Goal: Task Accomplishment & Management: Manage account settings

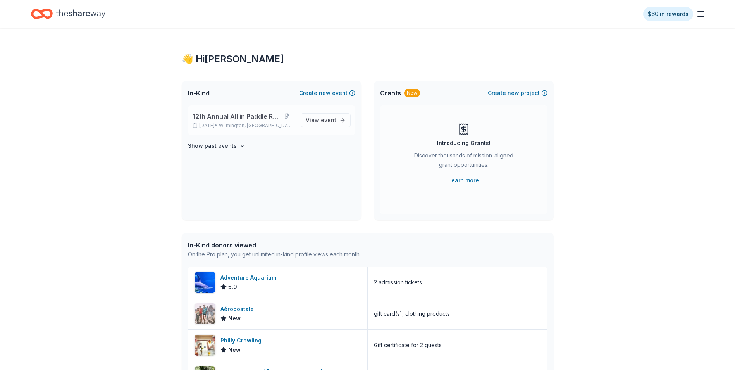
click at [233, 125] on p "[DATE] • [GEOGRAPHIC_DATA], DE" at bounding box center [244, 125] width 102 height 6
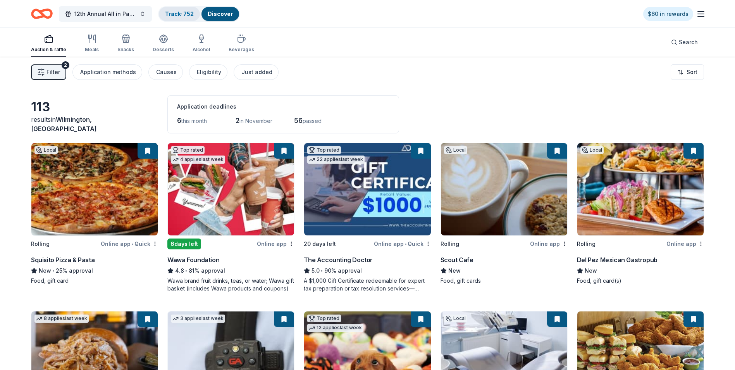
click at [179, 12] on link "Track · 752" at bounding box center [179, 13] width 29 height 7
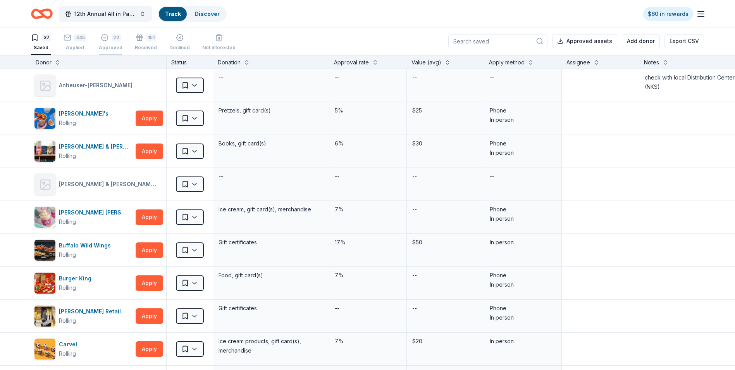
click at [108, 45] on div "Approved" at bounding box center [111, 48] width 24 height 6
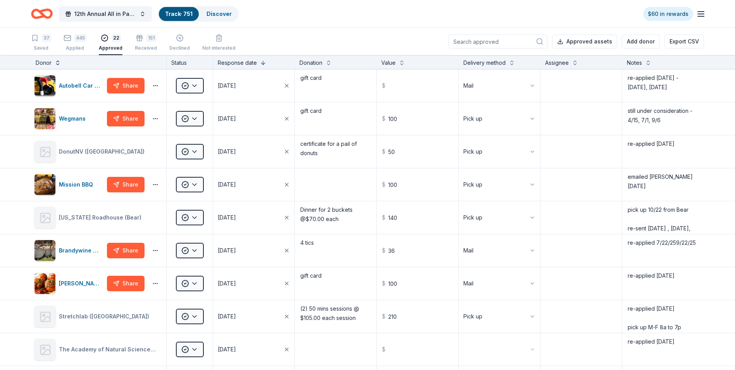
click at [57, 64] on button at bounding box center [58, 62] width 6 height 8
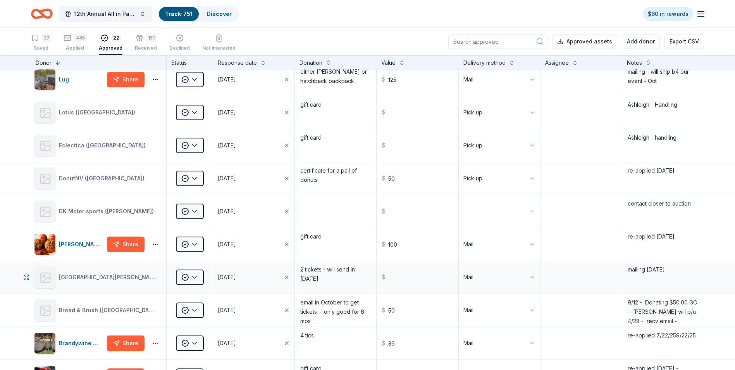
scroll to position [349, 0]
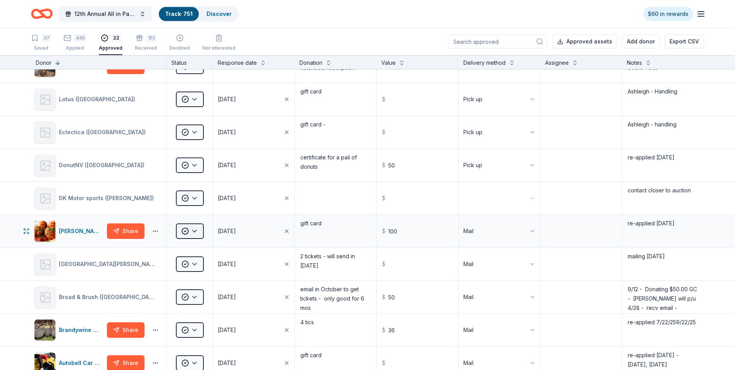
click at [195, 233] on html "12th Annual All in Paddle Raffle Track · 751 Discover $60 in rewards 37 Saved 4…" at bounding box center [367, 185] width 735 height 370
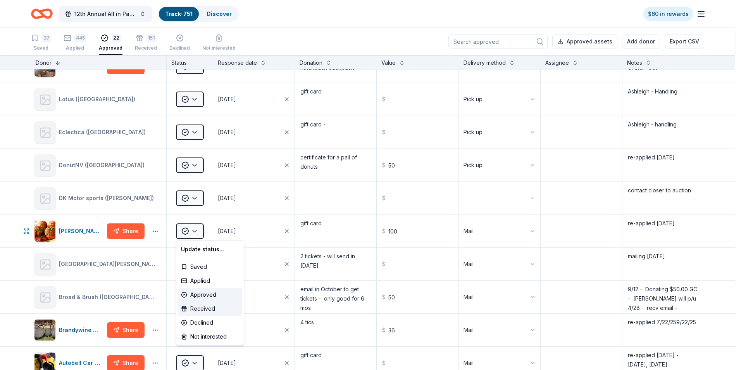
click at [197, 310] on div "Received" at bounding box center [210, 309] width 64 height 14
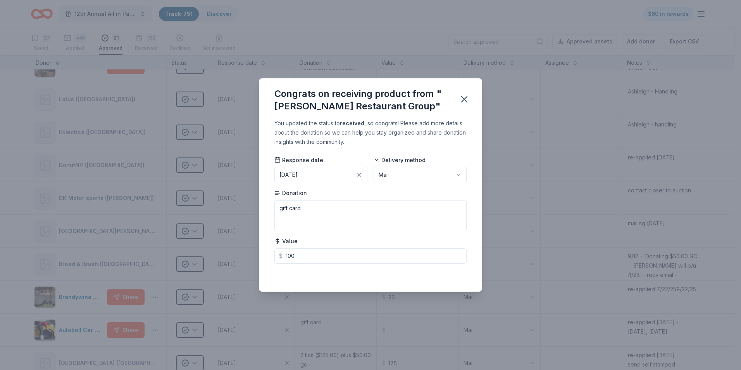
click at [331, 172] on button "[DATE]" at bounding box center [320, 175] width 93 height 16
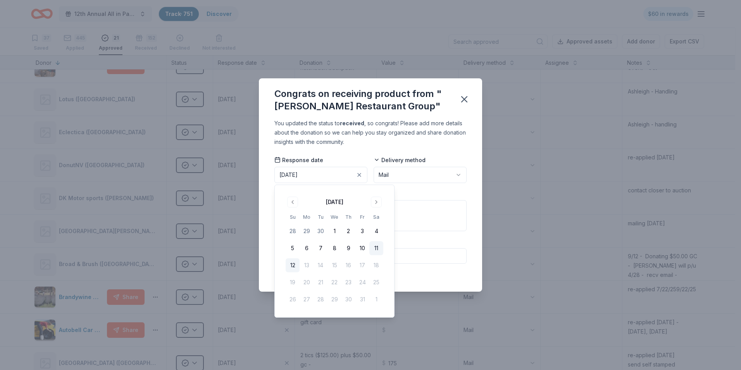
click at [376, 250] on button "11" at bounding box center [376, 248] width 14 height 14
click at [468, 101] on icon "button" at bounding box center [464, 99] width 11 height 11
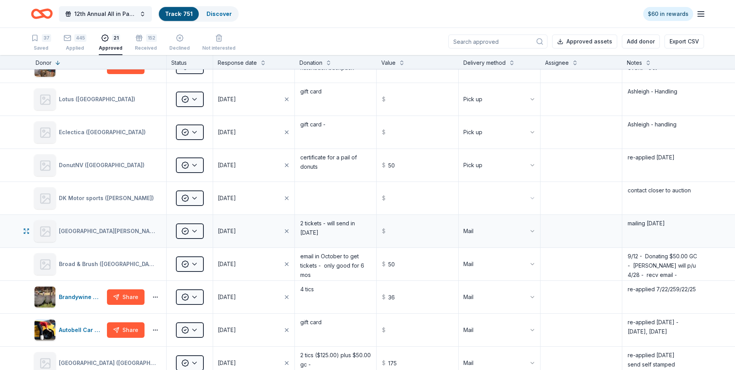
scroll to position [388, 0]
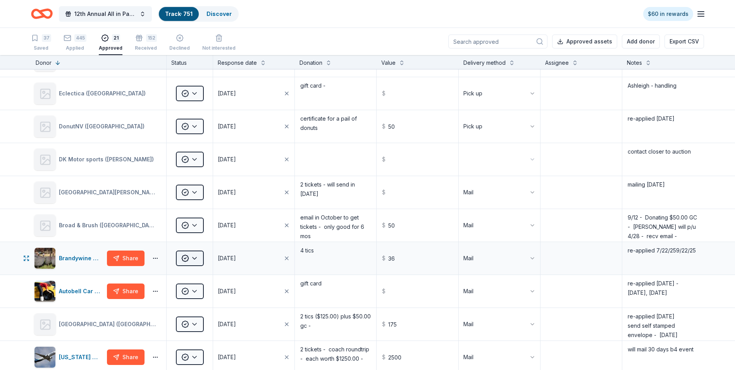
click at [195, 258] on html "12th Annual All in Paddle Raffle Track · 751 Discover $60 in rewards 37 Saved 4…" at bounding box center [367, 185] width 735 height 370
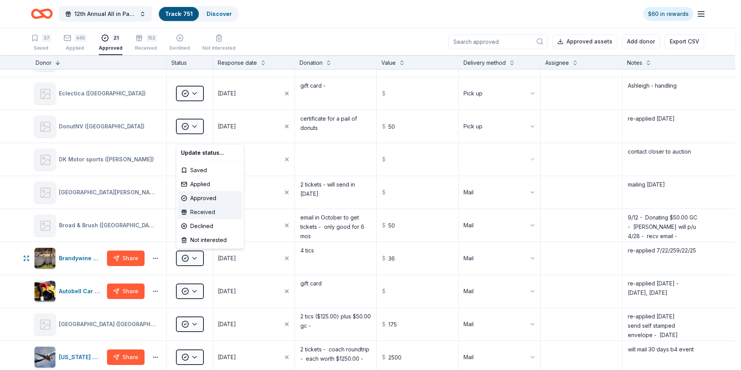
click at [202, 211] on div "Received" at bounding box center [210, 212] width 64 height 14
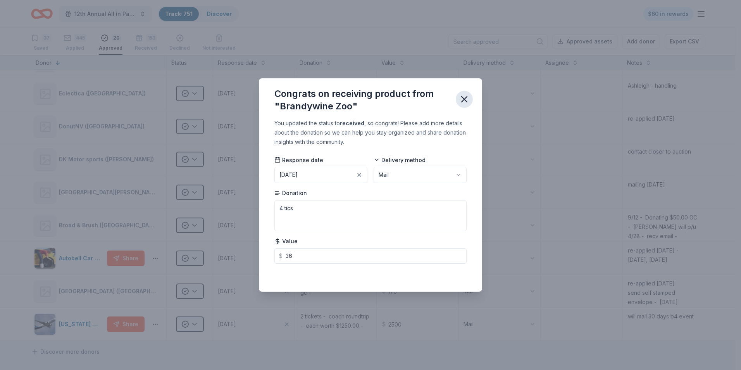
click at [464, 97] on icon "button" at bounding box center [464, 99] width 11 height 11
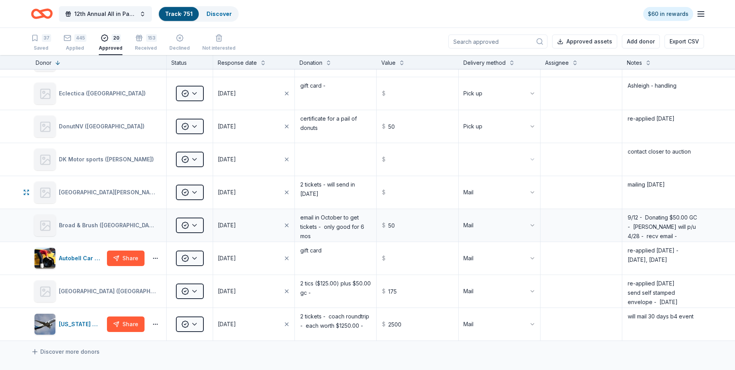
scroll to position [426, 0]
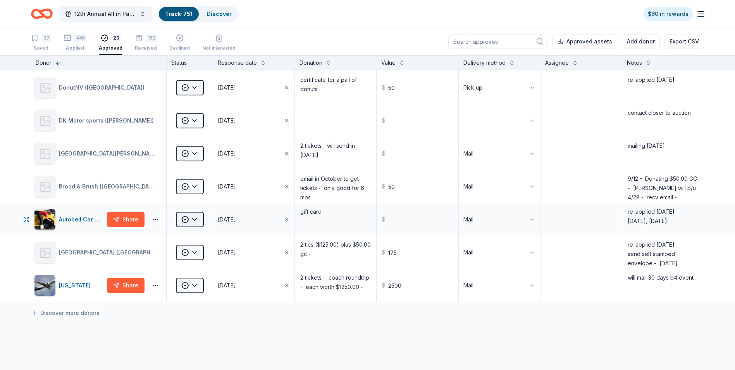
click at [197, 218] on html "12th Annual All in Paddle Raffle Track · 751 Discover $60 in rewards 37 Saved 4…" at bounding box center [367, 185] width 735 height 370
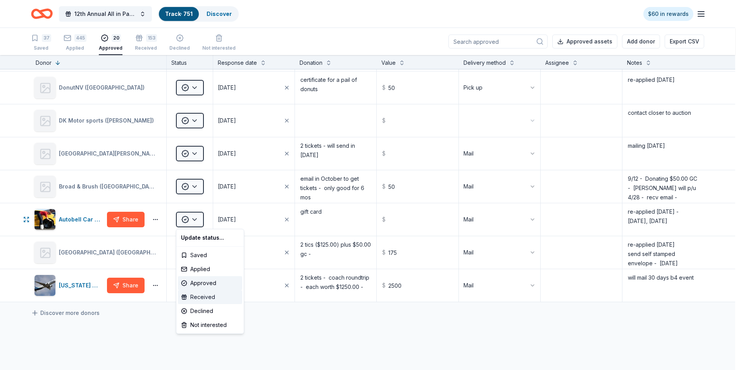
click at [197, 295] on div "Received" at bounding box center [210, 297] width 64 height 14
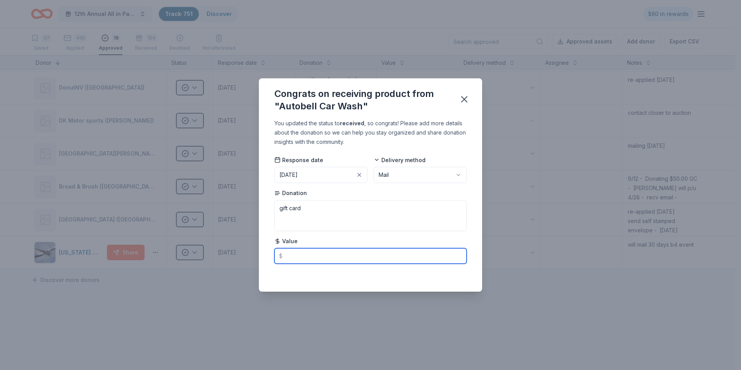
click at [301, 250] on input "text" at bounding box center [370, 256] width 192 height 16
type input "75.00"
click at [465, 100] on icon "button" at bounding box center [464, 99] width 5 height 5
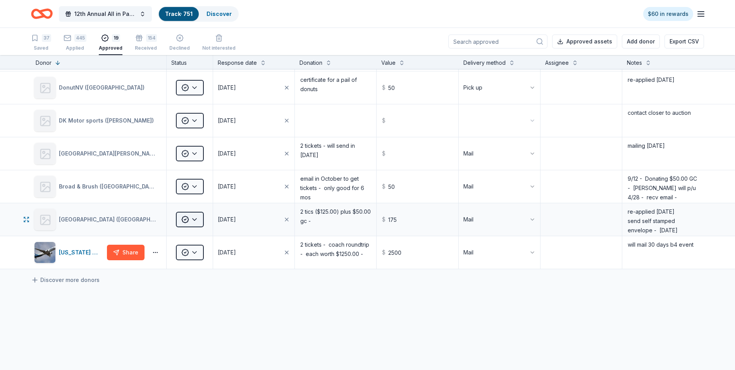
click at [195, 221] on html "12th Annual All in Paddle Raffle Track · 751 Discover $60 in rewards 37 Saved 4…" at bounding box center [367, 185] width 735 height 370
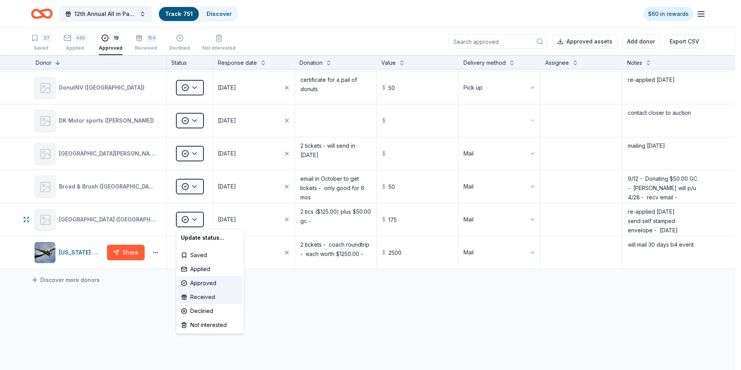
click at [203, 298] on div "Received" at bounding box center [210, 297] width 64 height 14
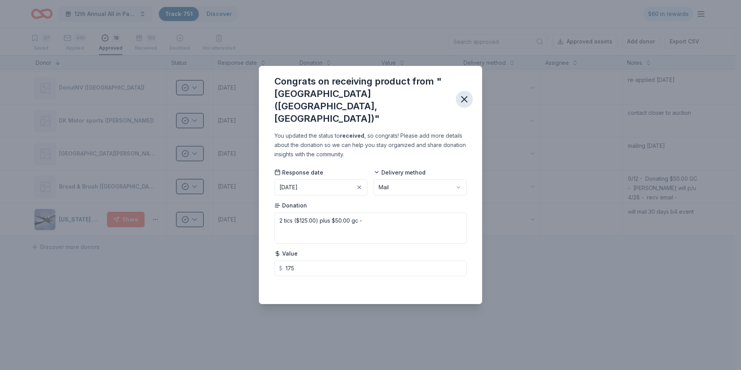
click at [466, 99] on icon "button" at bounding box center [464, 99] width 11 height 11
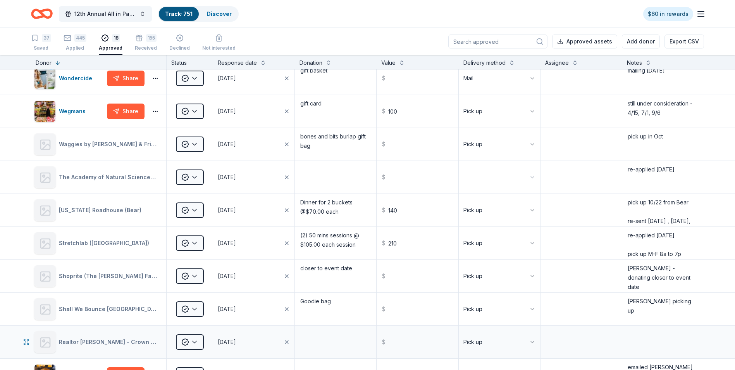
scroll to position [0, 0]
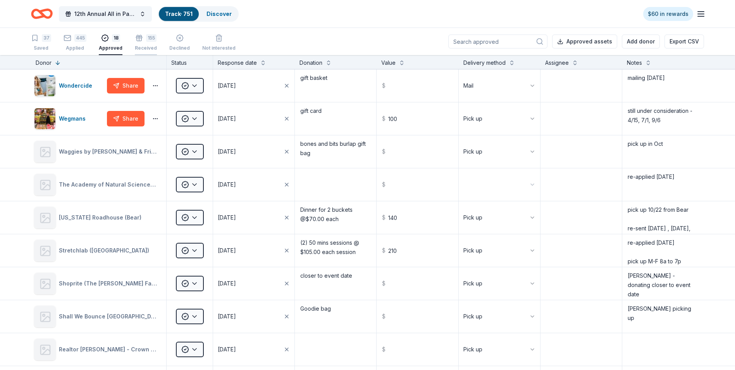
click at [148, 47] on div "Received" at bounding box center [146, 44] width 22 height 6
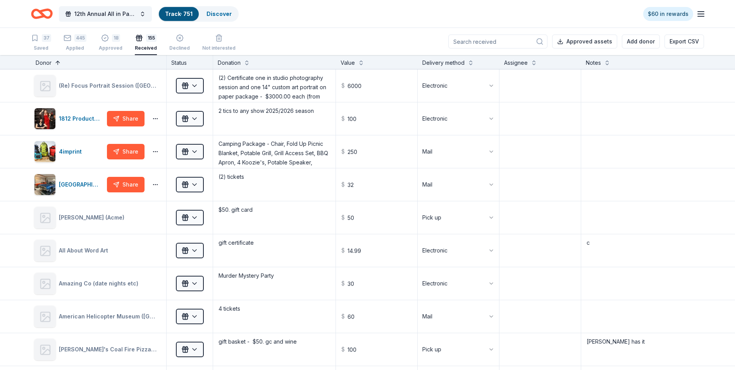
click at [56, 59] on button at bounding box center [58, 62] width 6 height 8
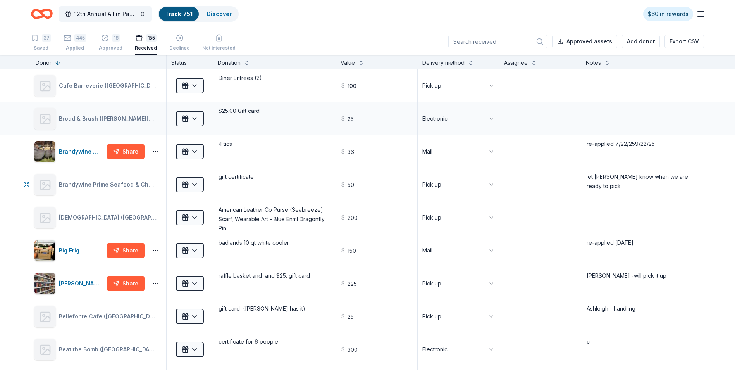
scroll to position [4176, 0]
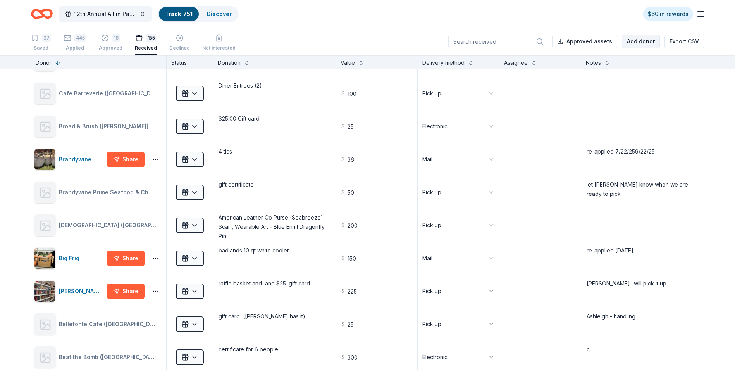
click at [640, 42] on button "Add donor" at bounding box center [641, 41] width 38 height 14
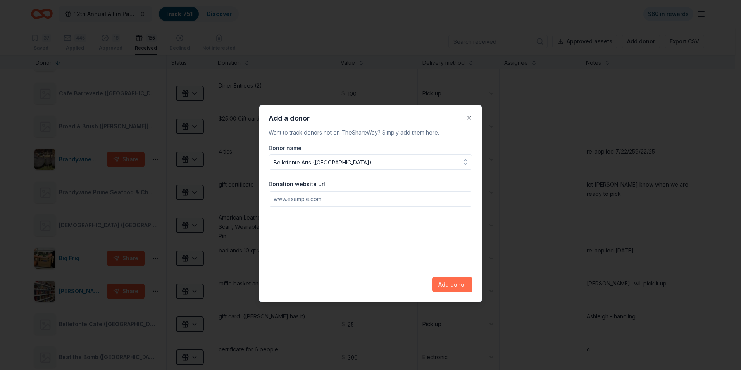
type input "Bellefonte Arts ([GEOGRAPHIC_DATA])"
click at [449, 283] on button "Add donor" at bounding box center [452, 285] width 40 height 16
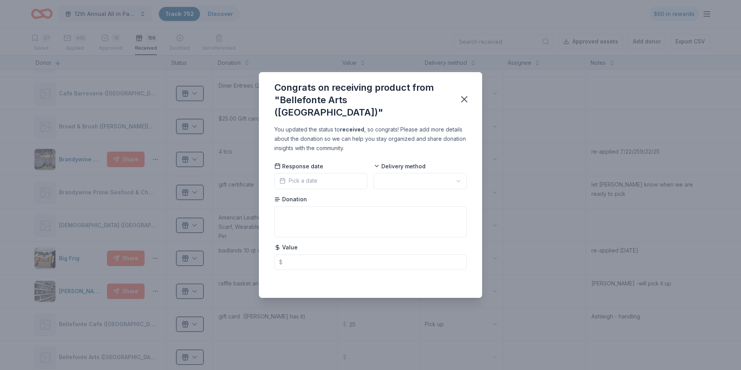
click at [333, 175] on button "Pick a date" at bounding box center [320, 181] width 93 height 16
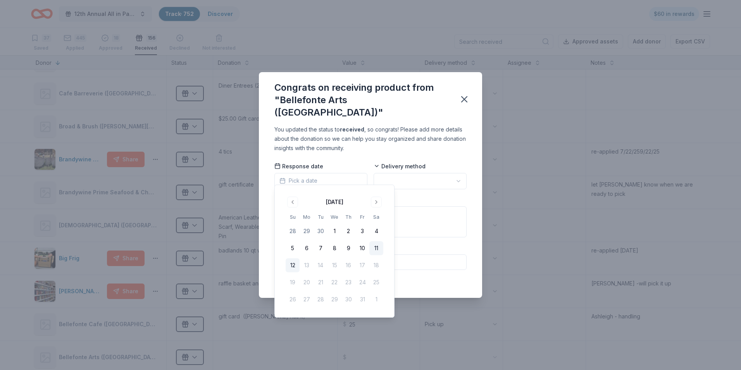
click at [377, 249] on button "11" at bounding box center [376, 248] width 14 height 14
click at [457, 174] on html "12th Annual All in Paddle Raffle Track · 752 Discover $60 in rewards 37 Saved 4…" at bounding box center [370, 185] width 741 height 370
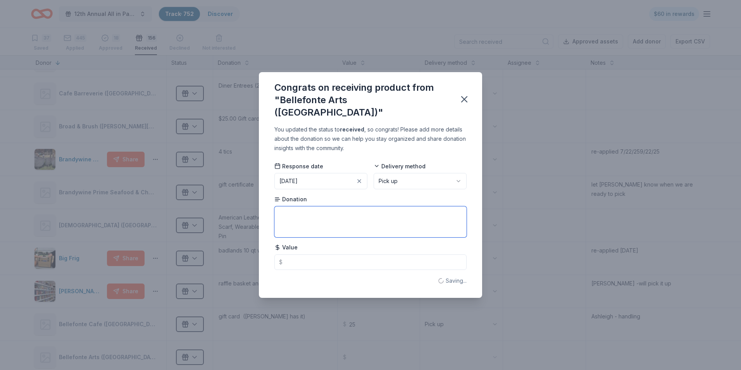
click at [299, 209] on textarea at bounding box center [370, 221] width 192 height 31
type textarea "gift card"
click at [300, 255] on input "text" at bounding box center [370, 262] width 192 height 16
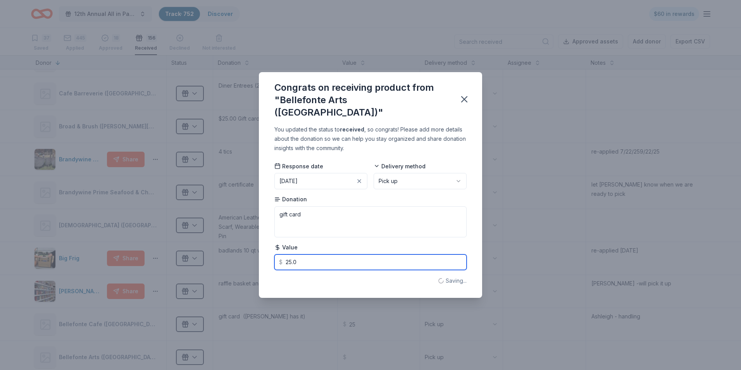
type input "25.00"
type textarea "gift card"
type input "25"
type input "25.00"
click at [465, 100] on icon "button" at bounding box center [464, 99] width 5 height 5
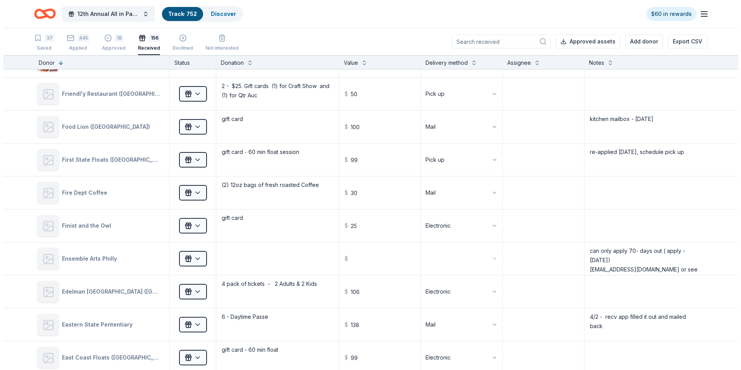
scroll to position [2936, 0]
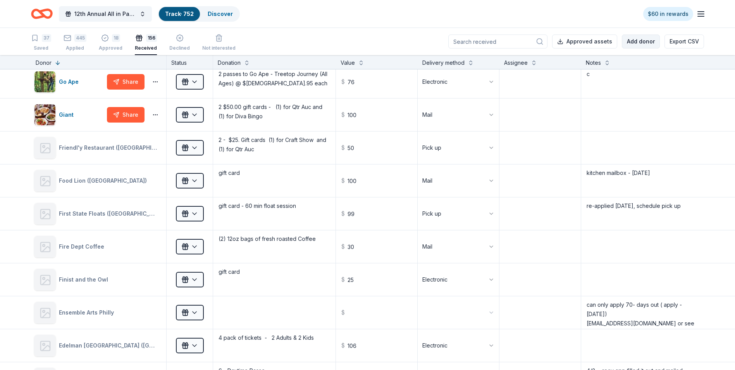
click at [638, 44] on button "Add donor" at bounding box center [641, 41] width 38 height 14
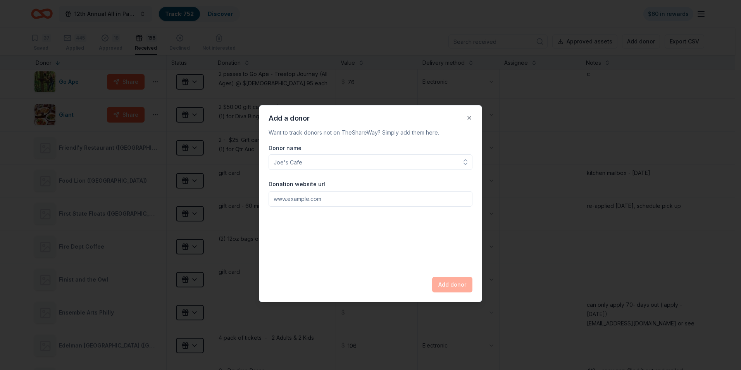
click at [314, 165] on input "Donor name" at bounding box center [371, 162] width 204 height 16
type input "[PERSON_NAME]'s [PERSON_NAME] Shop ([GEOGRAPHIC_DATA])"
click at [455, 285] on button "Add donor" at bounding box center [452, 285] width 40 height 16
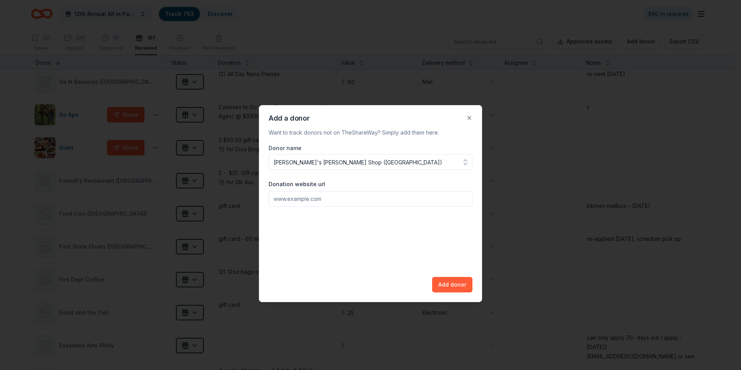
scroll to position [2969, 0]
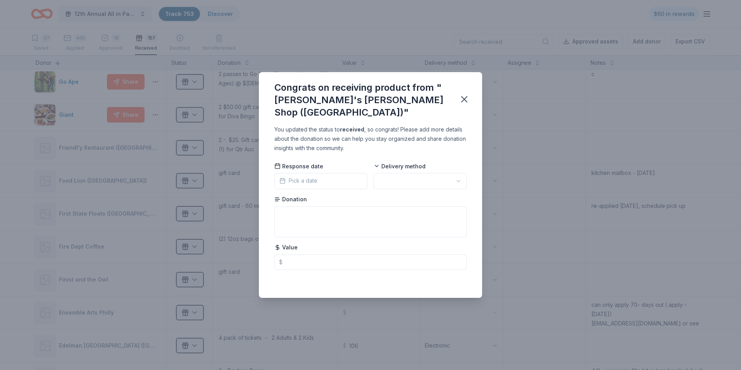
click at [313, 176] on span "Pick a date" at bounding box center [298, 180] width 38 height 9
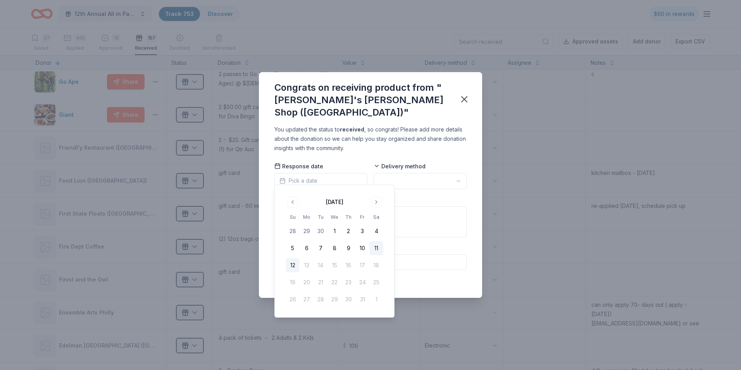
click at [375, 249] on button "11" at bounding box center [376, 248] width 14 height 14
click at [457, 175] on html "12th Annual All in Paddle Raffle Track · 753 Discover $60 in rewards 37 Saved 4…" at bounding box center [370, 185] width 741 height 370
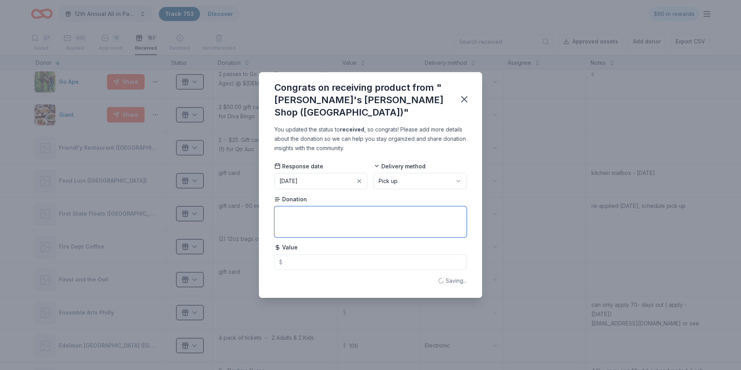
click at [304, 212] on textarea at bounding box center [370, 221] width 192 height 31
type textarea "hair cut"
click at [293, 260] on input "text" at bounding box center [370, 262] width 192 height 16
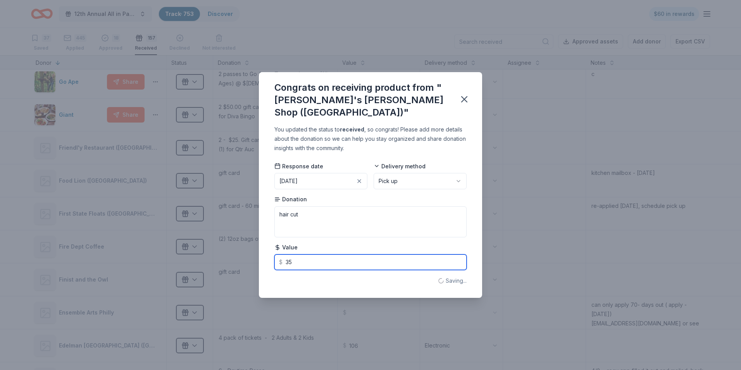
type input "35."
type textarea "hair cut"
type input "35.00"
click at [464, 98] on icon "button" at bounding box center [464, 99] width 5 height 5
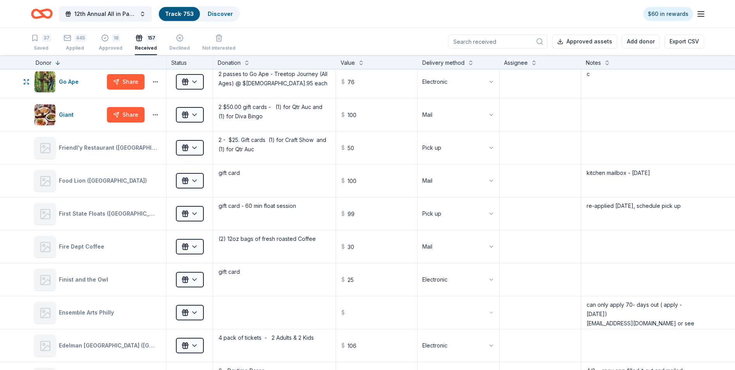
type input "35"
click at [638, 43] on button "Add donor" at bounding box center [641, 41] width 38 height 14
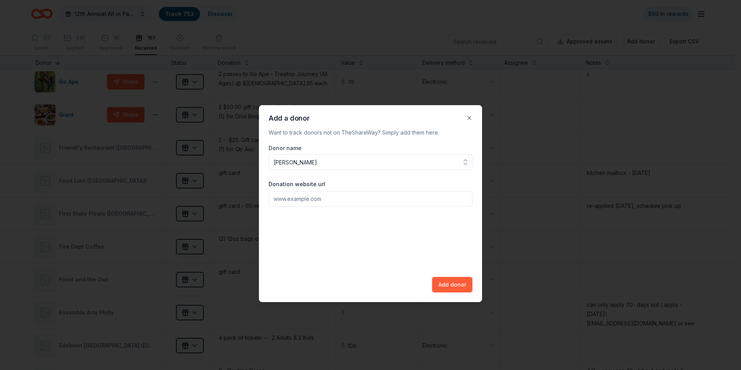
type input "[PERSON_NAME]"
click at [452, 288] on button "Add donor" at bounding box center [452, 285] width 40 height 16
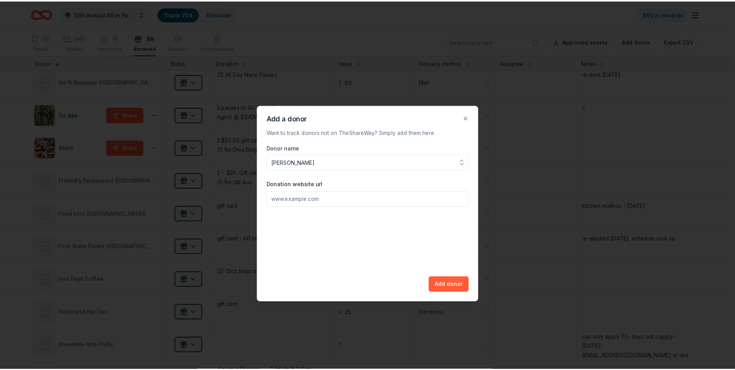
scroll to position [3002, 0]
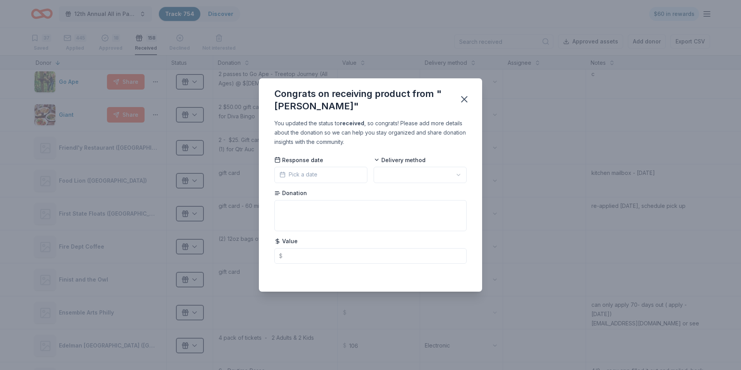
click at [322, 178] on button "Pick a date" at bounding box center [320, 175] width 93 height 16
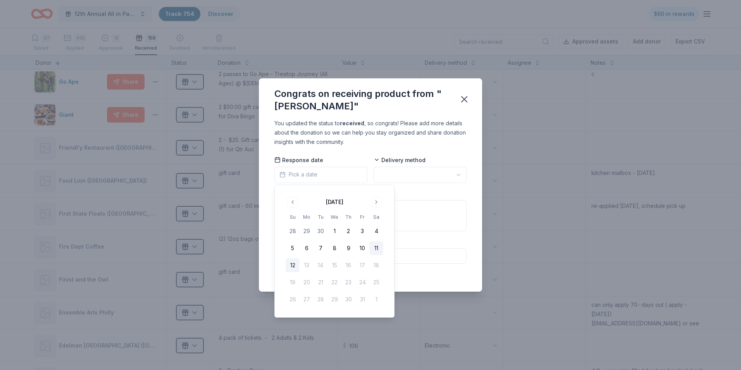
click at [379, 247] on button "11" at bounding box center [376, 248] width 14 height 14
click at [453, 174] on html "12th Annual All in Paddle Raffle Track · 754 Discover $60 in rewards 37 Saved 4…" at bounding box center [370, 185] width 741 height 370
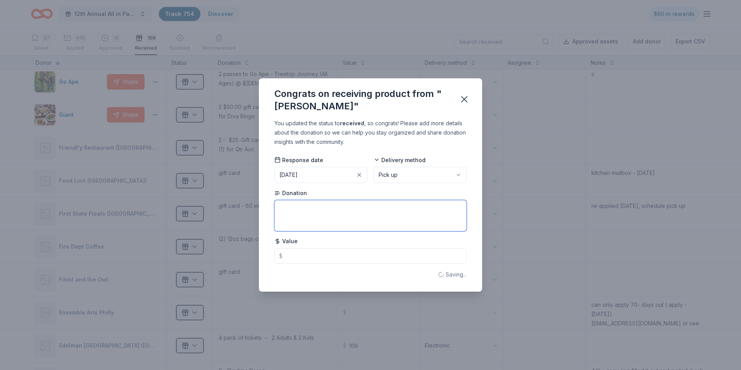
click at [299, 205] on textarea at bounding box center [370, 215] width 192 height 31
type textarea "2 bottles of wine in"
type textarea "2 bottl"
type textarea "2 bottles of wine in b"
type textarea "2 bottles of wine in"
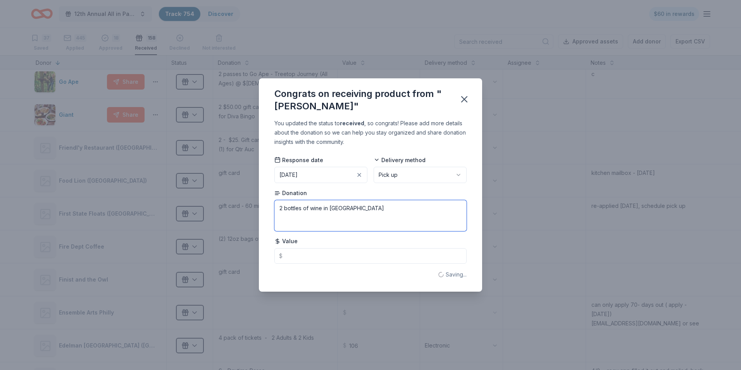
type textarea "2 bottles of wine in basket"
click at [466, 98] on icon "button" at bounding box center [464, 99] width 5 height 5
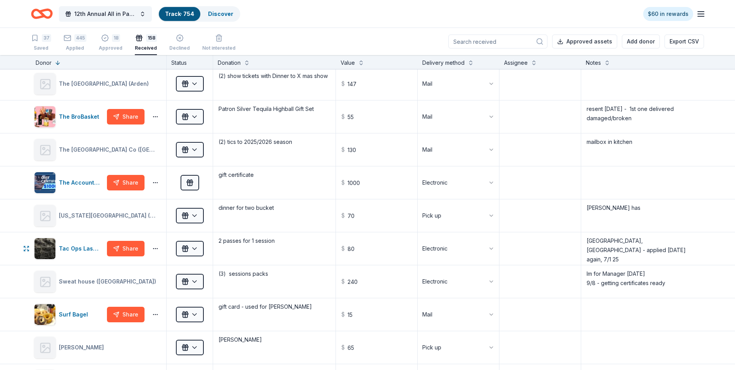
scroll to position [560, 0]
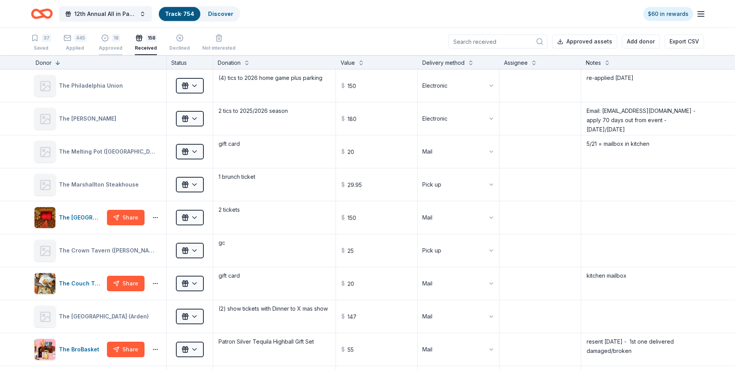
click at [112, 47] on div "Approved" at bounding box center [111, 48] width 24 height 6
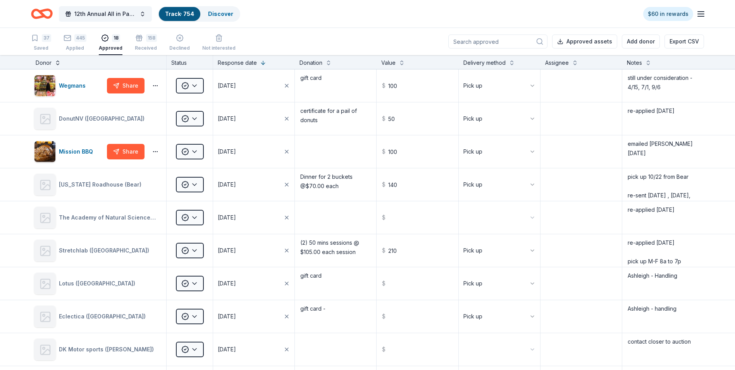
click at [57, 63] on button at bounding box center [58, 62] width 6 height 8
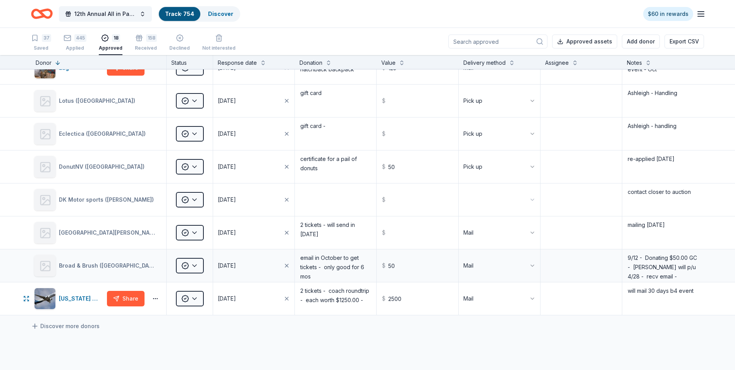
scroll to position [349, 0]
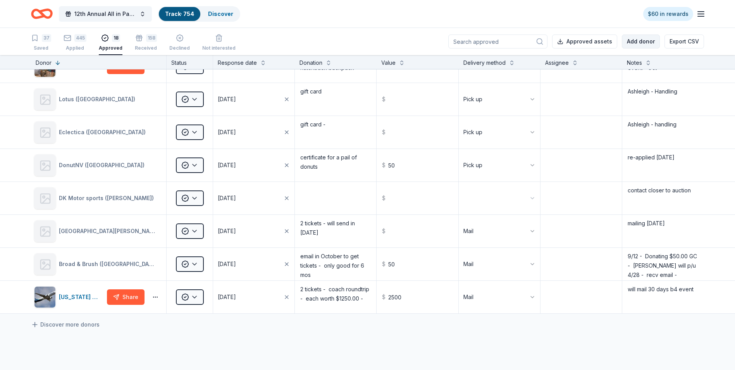
click at [640, 42] on button "Add donor" at bounding box center [641, 41] width 38 height 14
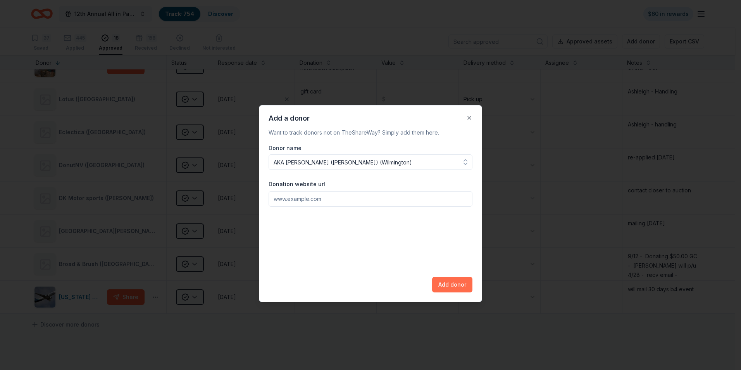
type input "AKA [PERSON_NAME] ([PERSON_NAME]) (Wilmington)"
click at [449, 287] on button "Add donor" at bounding box center [452, 285] width 40 height 16
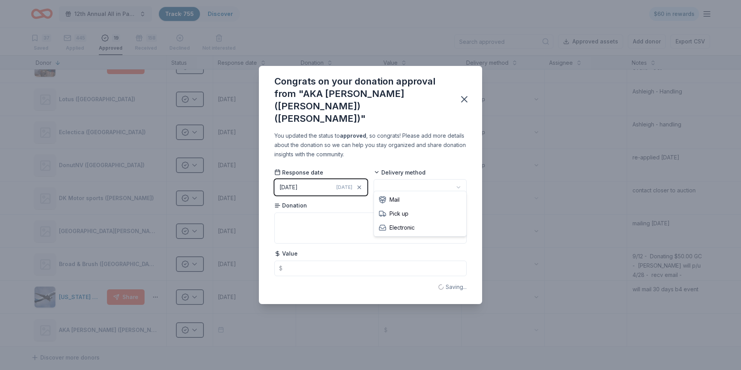
click at [459, 180] on html "12th Annual All in Paddle Raffle Track · 755 Discover $60 in rewards 37 Saved 4…" at bounding box center [370, 185] width 741 height 370
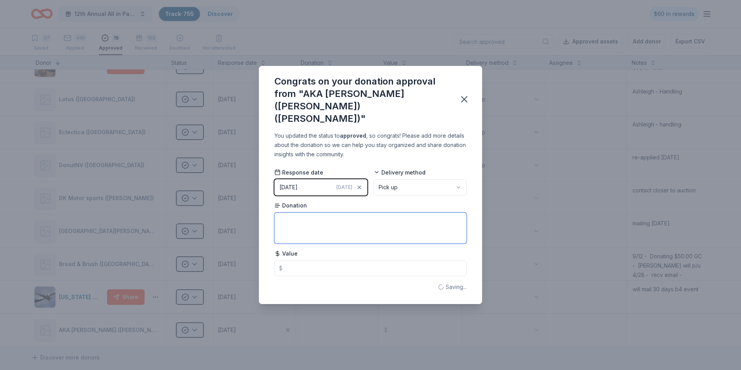
click at [298, 214] on textarea at bounding box center [370, 227] width 192 height 31
type textarea "1- $100.00"
type textarea "1- $100.00 Lottery Basket and (1)"
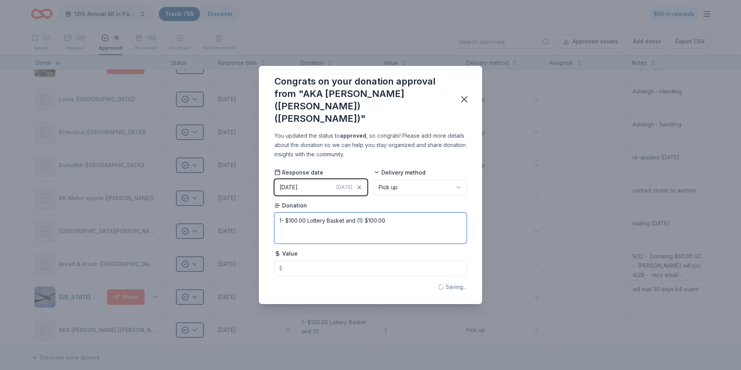
type textarea "1- $100.00 Lottery Basket and (1) $100.00"
type textarea "1- $100.00 Lottery Basket and (1) $100.00 Trader Joes basket"
click at [284, 214] on textarea "1- $100.00 Lottery Basket and (1) $100.00 Trader Joes basket" at bounding box center [370, 227] width 192 height 31
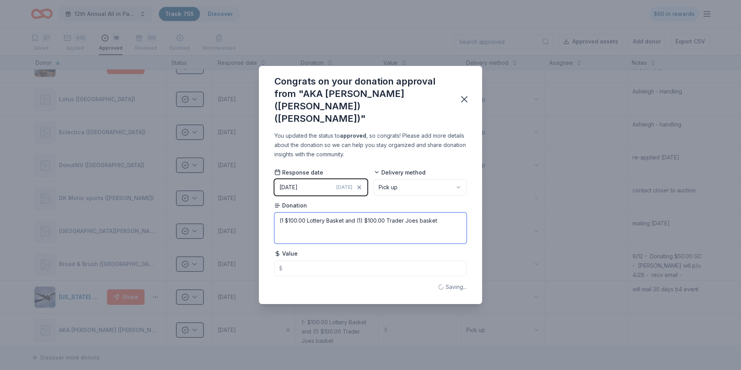
type textarea "(1) $100.00 Lottery Basket and (1) $100.00 Trader Joes basket"
type textarea "$100.00 Lottery Basket and (1) $100.00 Trader Joes basket"
type textarea "(1) $100.00 Lottery Basket and (1) $100.00 Trader Joes basket"
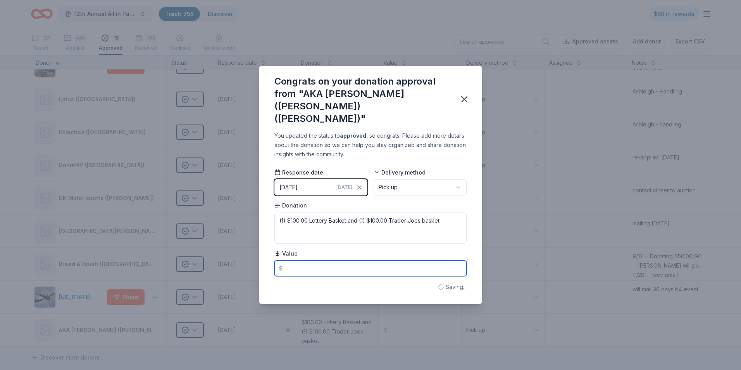
click at [297, 260] on input "text" at bounding box center [370, 268] width 192 height 16
type textarea "(1) $100.00 Lottery Basket and (1) $100.00 Trader Joes basket"
type input "200.00"
type input "200"
type input "200.00"
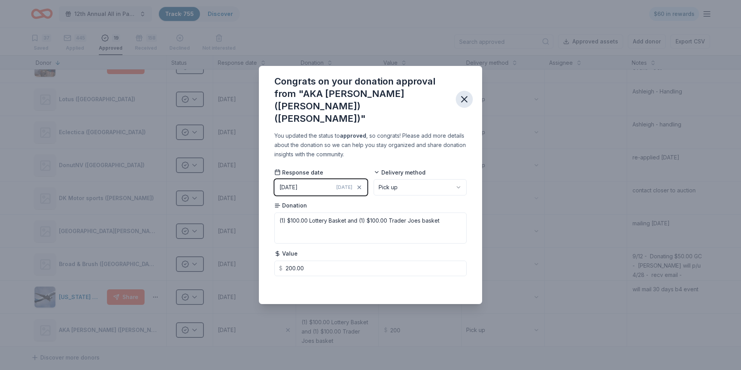
click at [464, 98] on icon "button" at bounding box center [464, 99] width 5 height 5
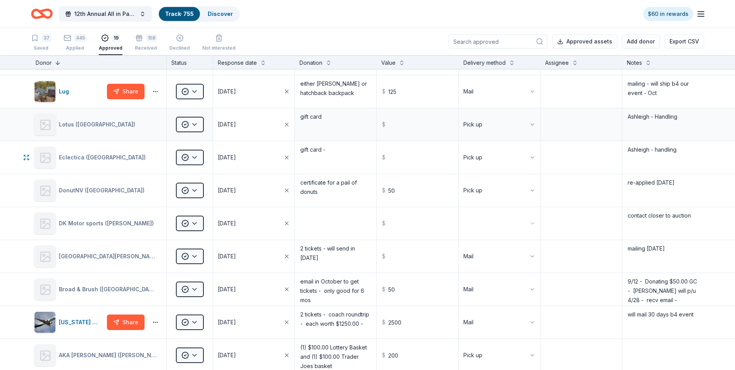
scroll to position [310, 0]
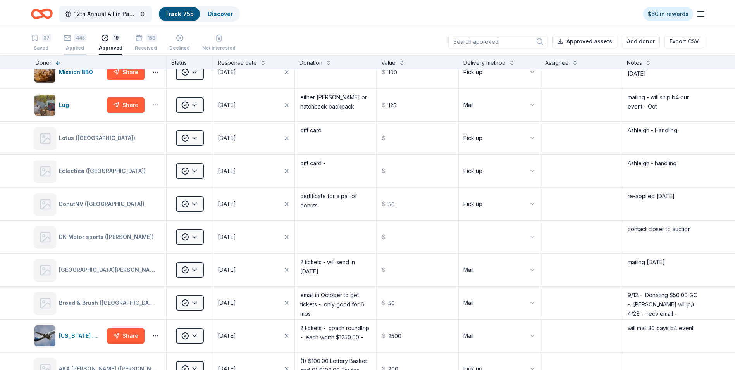
click at [74, 45] on div "Applied" at bounding box center [75, 48] width 23 height 6
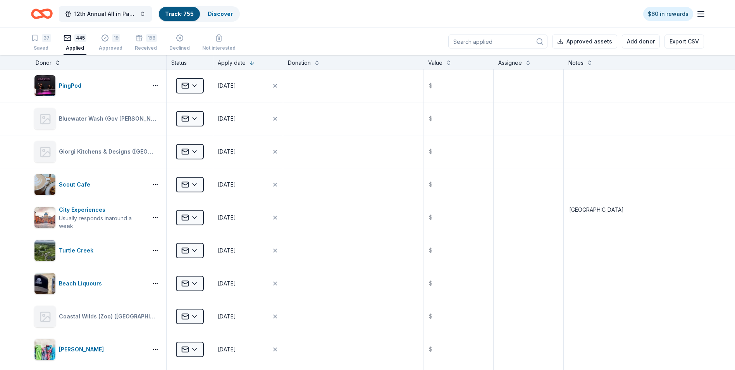
click at [57, 63] on button at bounding box center [58, 62] width 6 height 8
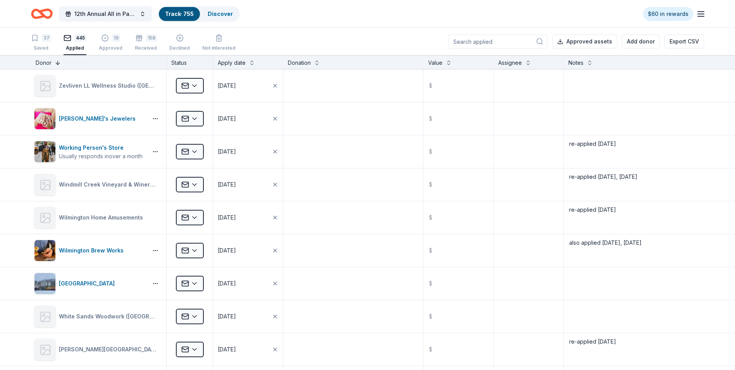
click at [57, 63] on button at bounding box center [58, 62] width 6 height 8
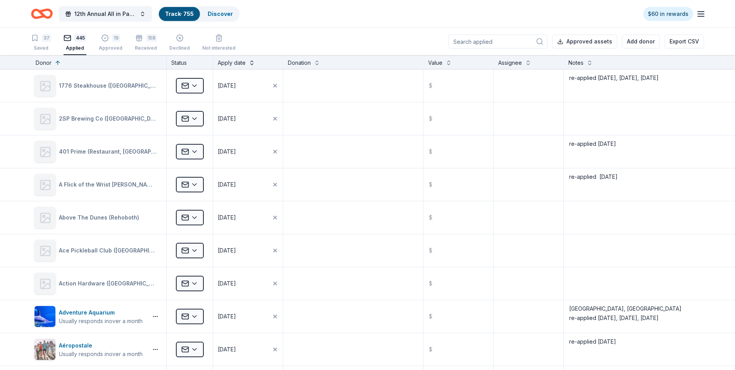
click at [253, 64] on button at bounding box center [252, 62] width 6 height 8
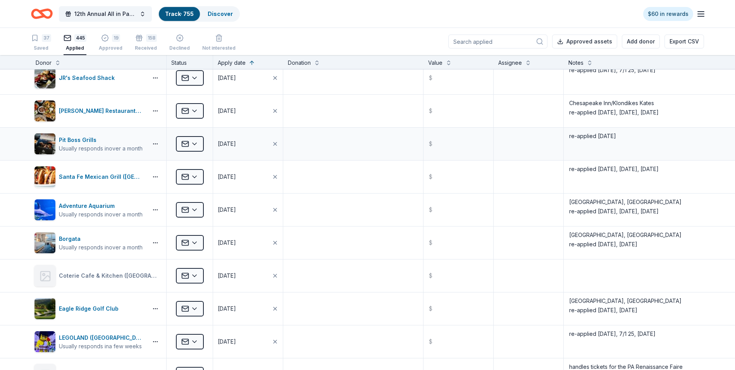
scroll to position [0, 0]
